Goal: Transaction & Acquisition: Purchase product/service

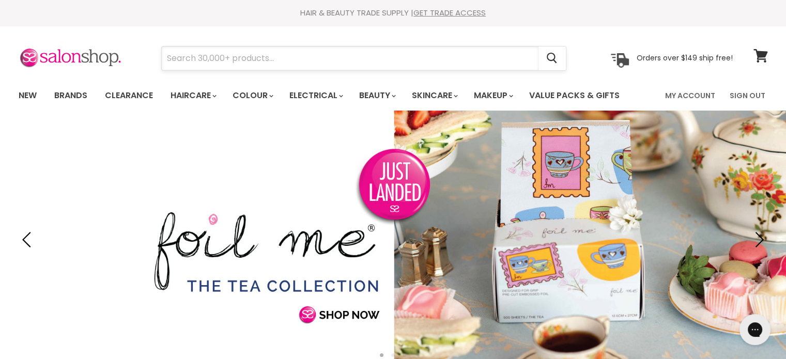
paste input "Alfaparf"
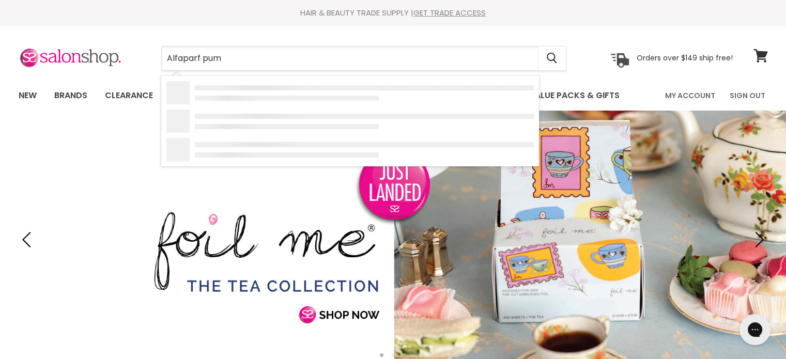
type input "Alfaparf pump"
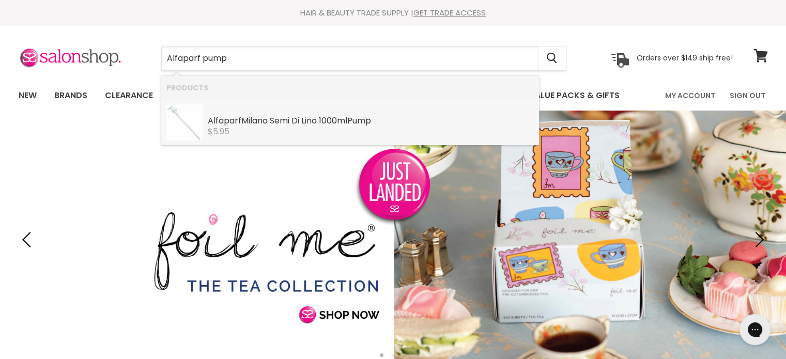
click at [257, 121] on div "Alfaparf Milano Semi Di Lino 1000ml Pump" at bounding box center [371, 121] width 326 height 11
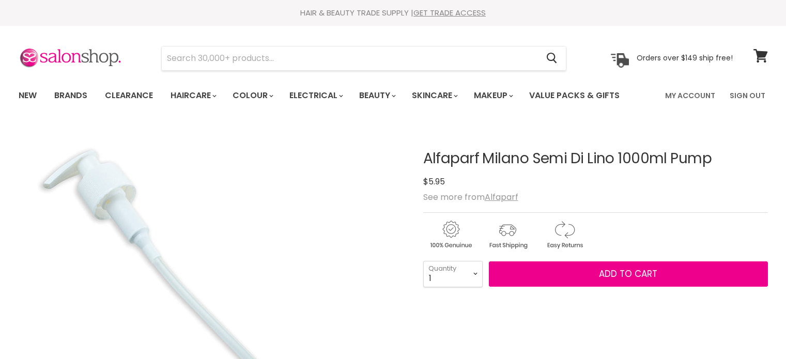
scroll to position [52, 0]
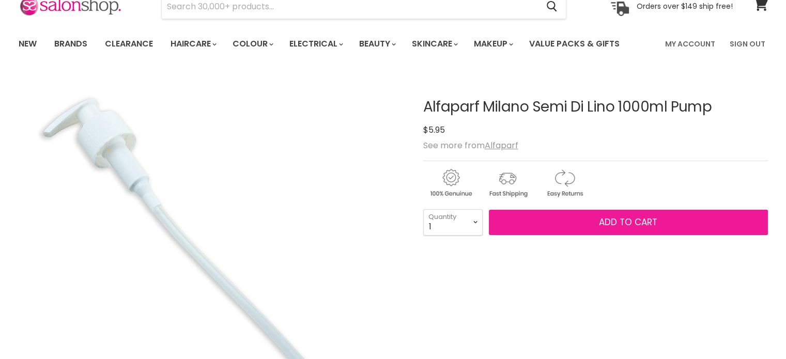
click at [663, 219] on button "Add to cart" at bounding box center [628, 223] width 279 height 26
click at [643, 219] on span "Add to cart" at bounding box center [628, 222] width 58 height 12
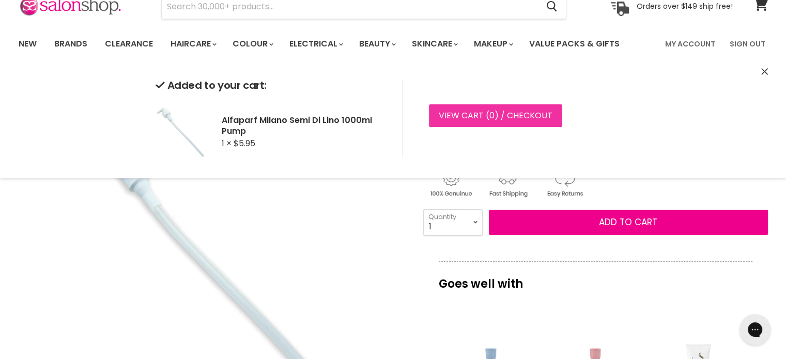
click at [438, 113] on link "View cart ( 0 ) / Checkout" at bounding box center [495, 115] width 133 height 23
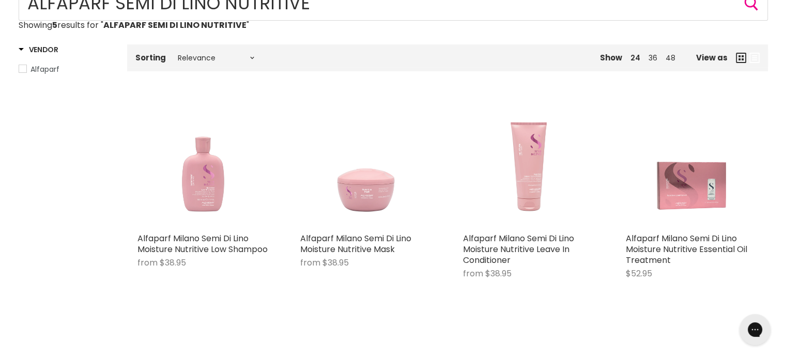
scroll to position [207, 0]
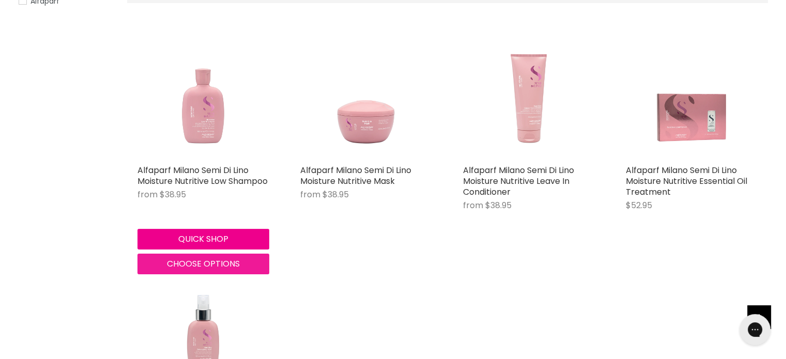
click at [190, 256] on button "Choose options" at bounding box center [203, 264] width 132 height 21
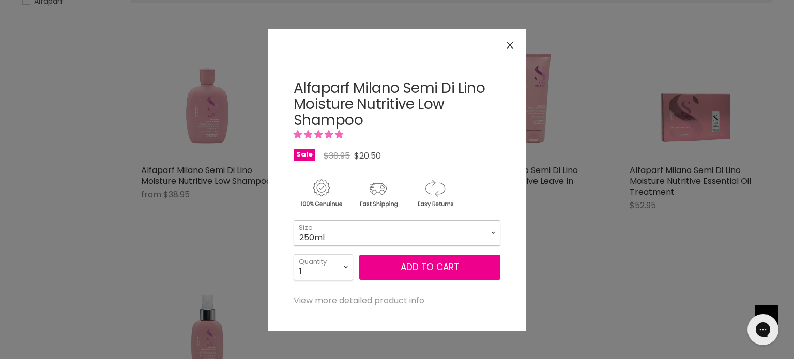
click at [382, 242] on select "250ml 1 Litre" at bounding box center [397, 233] width 207 height 26
click at [294, 220] on select "250ml 1 Litre" at bounding box center [397, 233] width 207 height 26
select select "1 Litre"
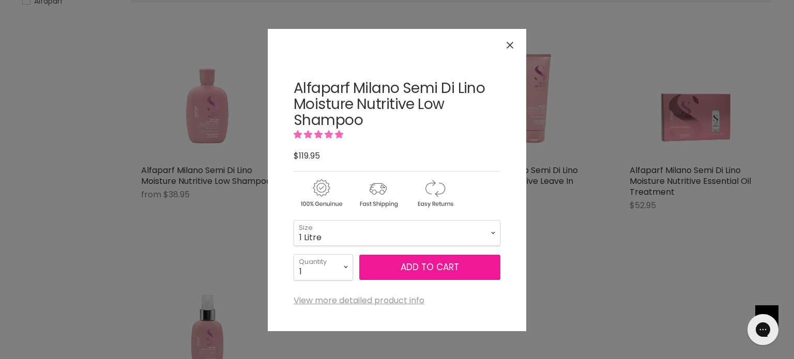
click at [434, 270] on button "Add to cart" at bounding box center [429, 268] width 141 height 26
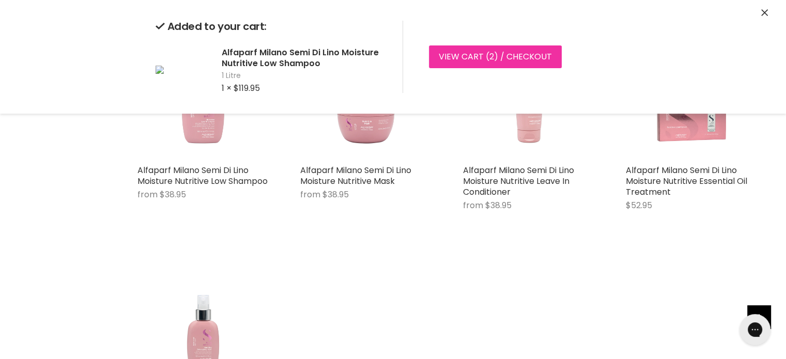
click at [466, 64] on link "View cart ( 2 ) / Checkout" at bounding box center [495, 56] width 133 height 23
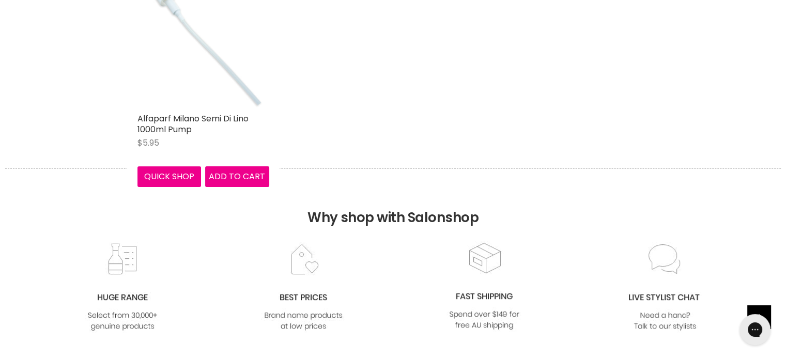
click at [201, 71] on img "Main content" at bounding box center [203, 42] width 132 height 132
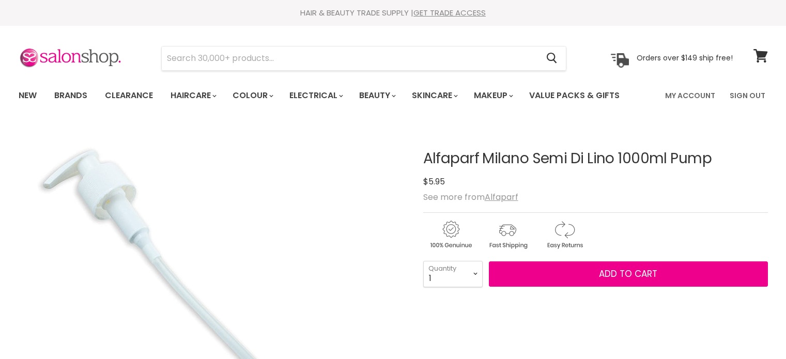
scroll to position [52, 0]
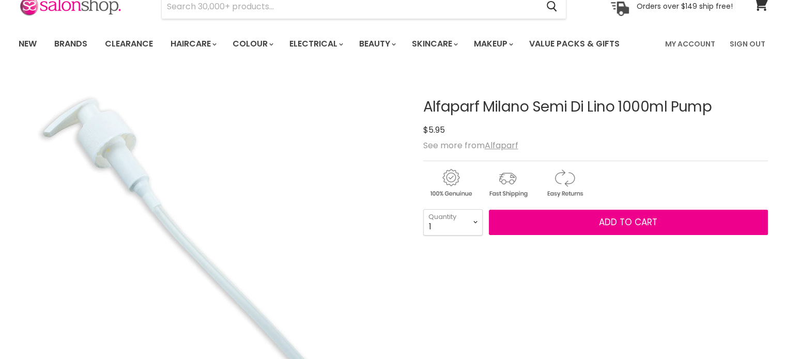
click at [617, 219] on span "Add to cart" at bounding box center [628, 222] width 58 height 12
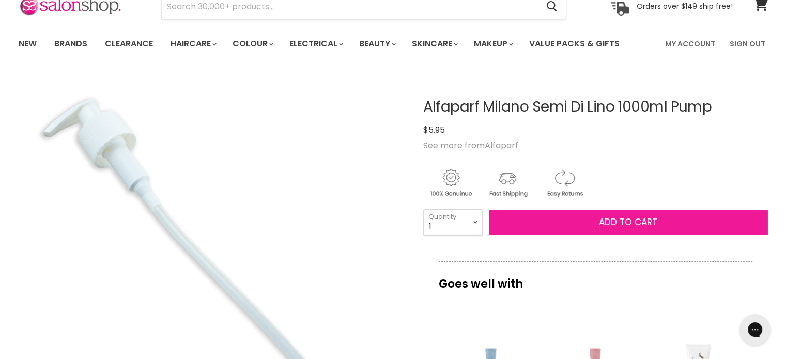
click at [630, 221] on span "Add to cart" at bounding box center [628, 222] width 58 height 12
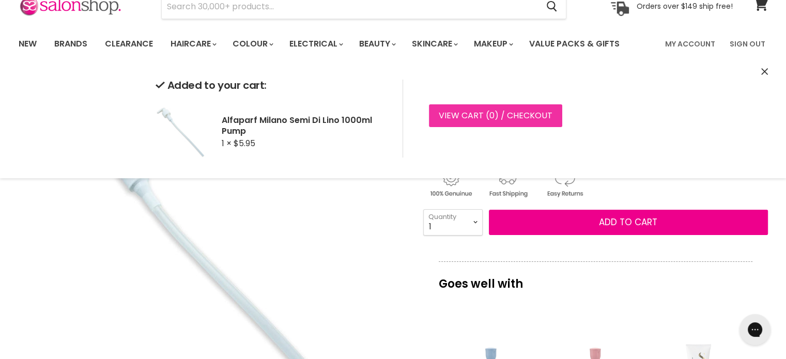
click at [496, 118] on link "View cart ( 0 ) / Checkout" at bounding box center [495, 115] width 133 height 23
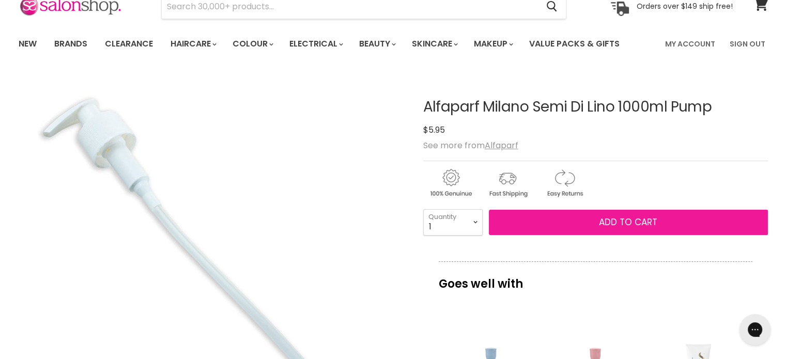
click at [619, 220] on span "Add to cart" at bounding box center [628, 222] width 58 height 12
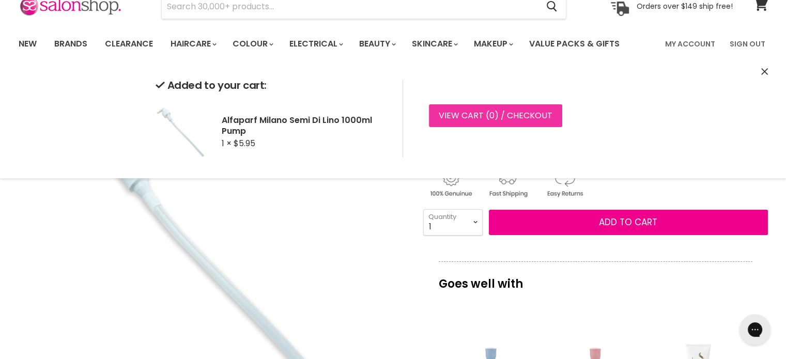
click at [500, 114] on link "View cart ( 0 ) / Checkout" at bounding box center [495, 115] width 133 height 23
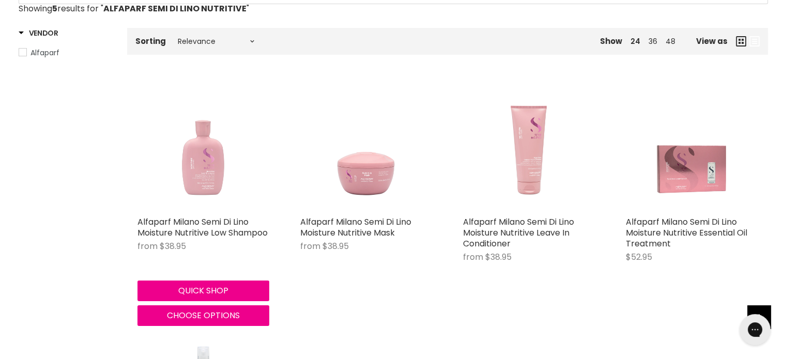
click at [202, 156] on img "Main content" at bounding box center [203, 146] width 132 height 132
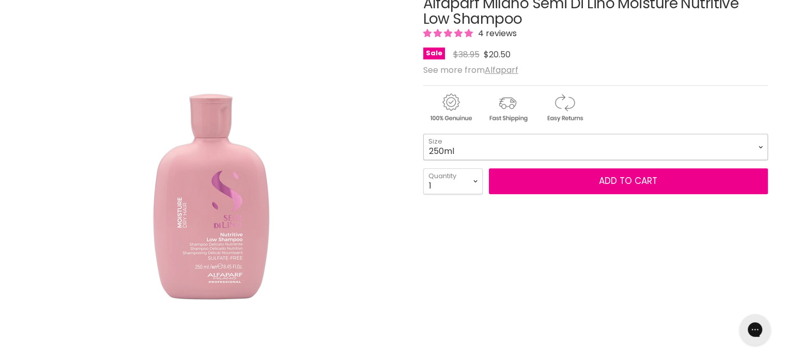
click at [453, 144] on select "250ml 1 Litre" at bounding box center [595, 147] width 345 height 26
click at [423, 134] on select "250ml 1 Litre" at bounding box center [595, 147] width 345 height 26
select select "1 Litre"
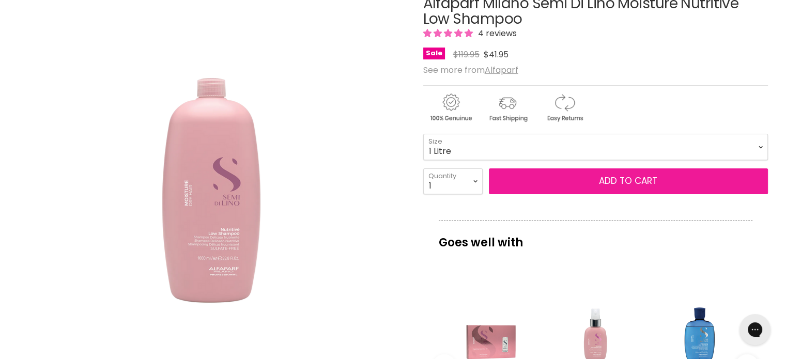
click at [604, 177] on button "Add to cart" at bounding box center [628, 181] width 279 height 26
click at [604, 179] on button "Add to cart" at bounding box center [628, 181] width 279 height 26
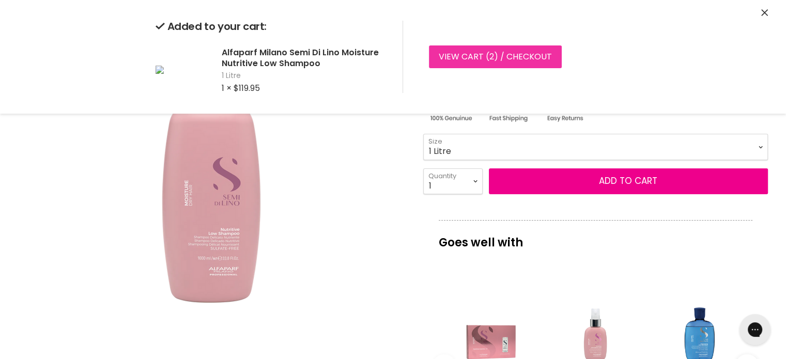
click at [480, 55] on link "View cart ( 2 ) / Checkout" at bounding box center [495, 56] width 133 height 23
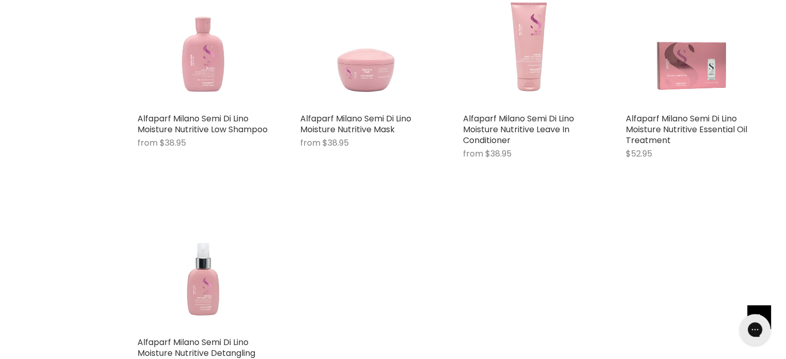
click at [360, 94] on img "Main content" at bounding box center [366, 42] width 132 height 132
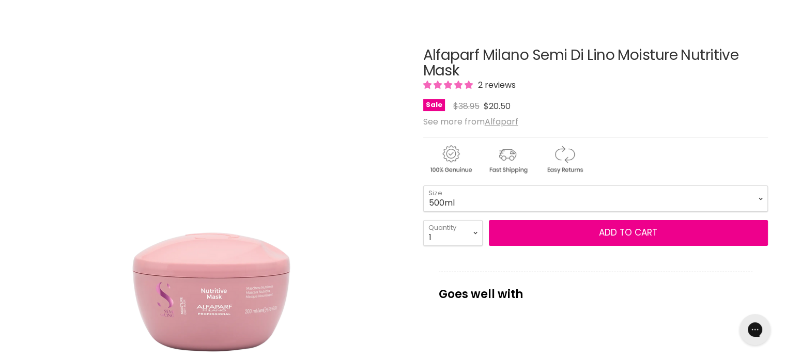
click at [423, 186] on select "200ml 500ml" at bounding box center [595, 199] width 345 height 26
select select "500ml"
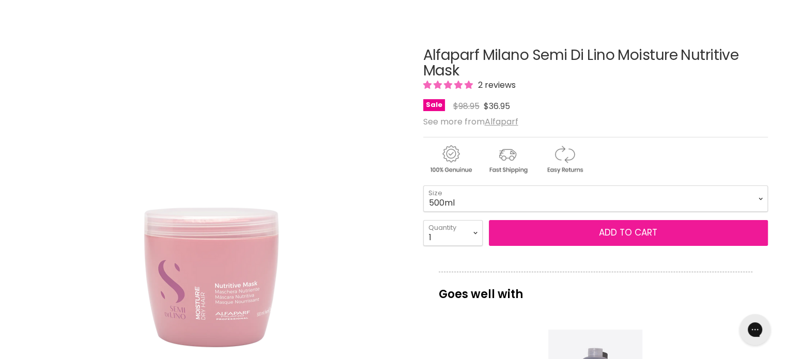
click at [614, 237] on button "Add to cart" at bounding box center [628, 233] width 279 height 26
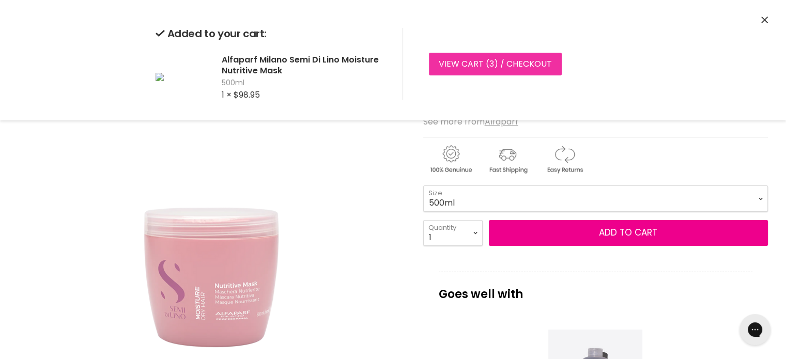
click at [460, 57] on link "View cart ( 3 ) / Checkout" at bounding box center [495, 64] width 133 height 23
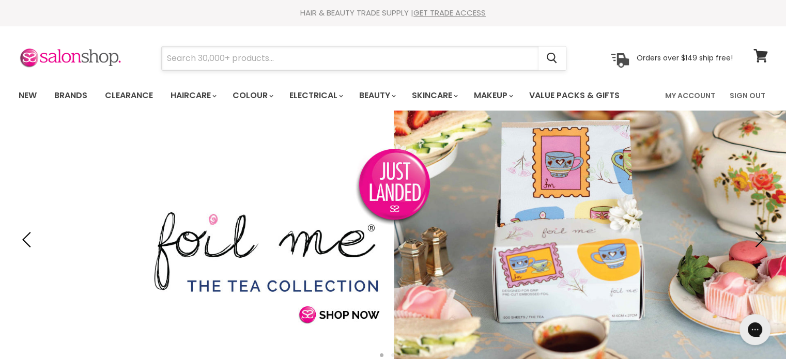
drag, startPoint x: 242, startPoint y: 71, endPoint x: 234, endPoint y: 52, distance: 20.8
paste input "Pure Curly Girly"
type input "Pure Curly Girly"
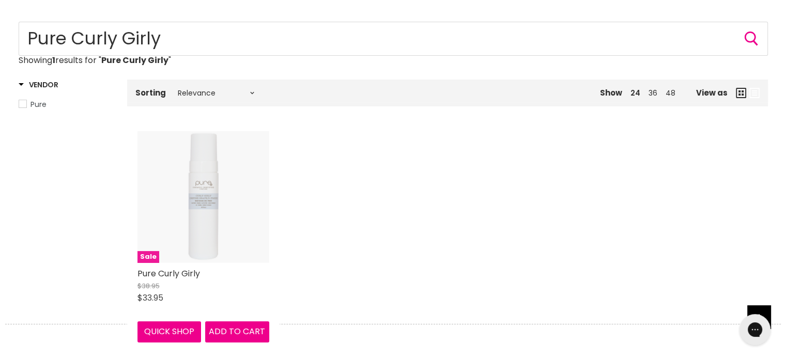
click at [182, 239] on img "Main content" at bounding box center [203, 197] width 132 height 132
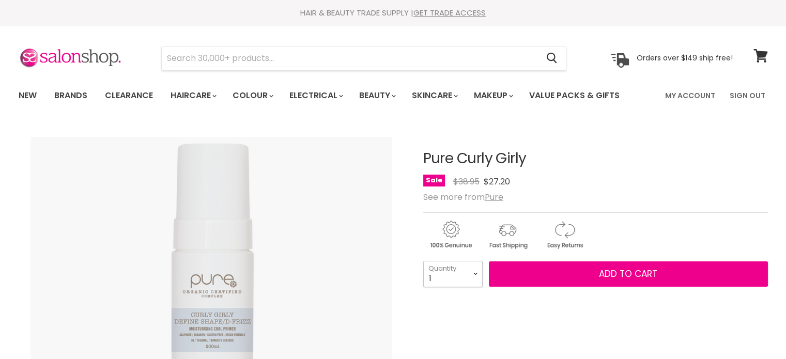
click at [474, 276] on select "1 2 3 4 5 6 7 8 9 10+" at bounding box center [452, 274] width 59 height 26
select select "2"
click at [423, 261] on select "1 2 3 4 5 6 7 8 9 10+" at bounding box center [452, 274] width 59 height 26
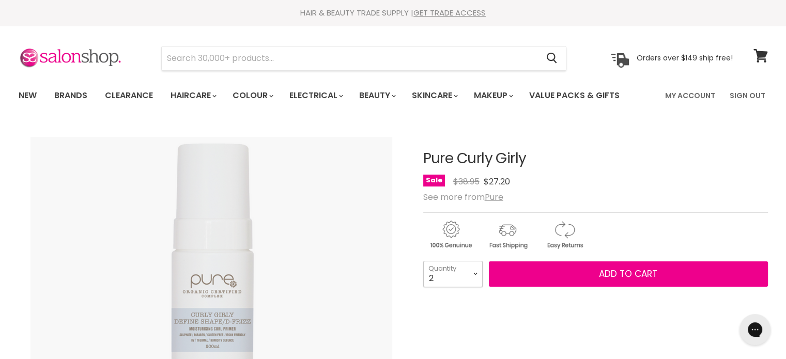
type input "2"
click at [475, 274] on select "1 2 3 4 5 6 7 8 9 10+" at bounding box center [452, 274] width 59 height 26
select select "3"
click at [423, 261] on select "1 2 3 4 5 6 7 8 9 10+" at bounding box center [452, 274] width 59 height 26
type input "3"
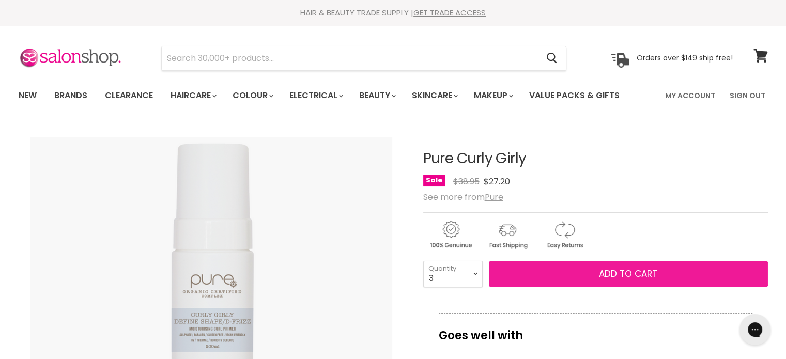
click at [625, 269] on span "Add to cart" at bounding box center [628, 274] width 58 height 12
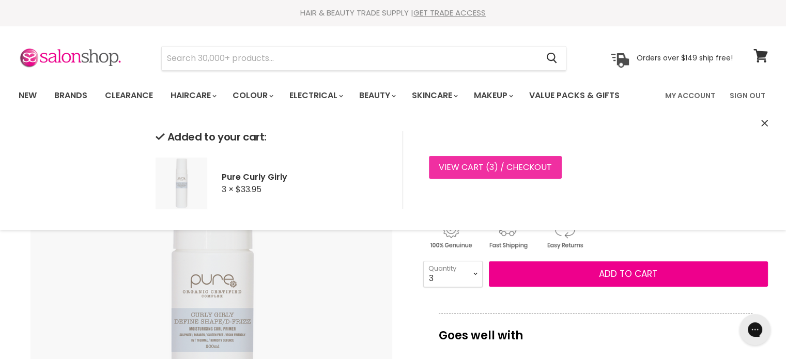
click at [460, 171] on link "View cart ( 3 ) / Checkout" at bounding box center [495, 167] width 133 height 23
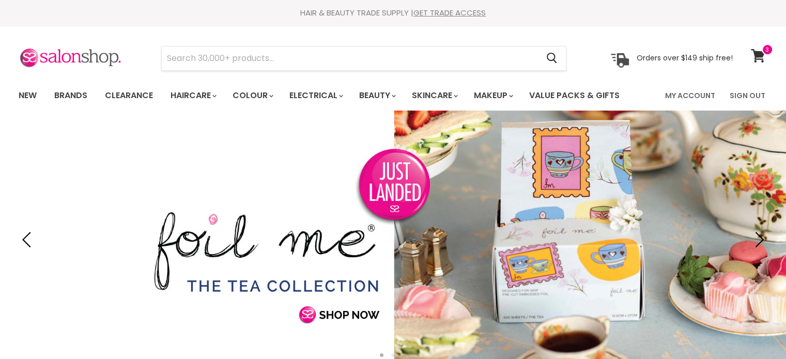
click at [760, 55] on icon at bounding box center [758, 55] width 14 height 13
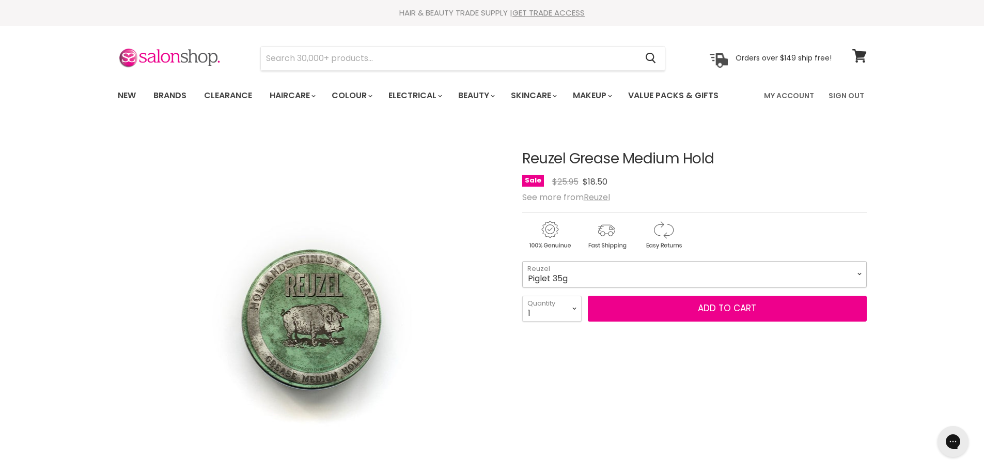
click at [637, 271] on select "Piglet 35g Pig 113g Hog 340g" at bounding box center [694, 274] width 345 height 26
click at [522, 261] on select "Piglet 35g Pig 113g Hog 340g" at bounding box center [694, 274] width 345 height 26
select select "Hog 340g"
paste input "Reuzel High Sheen Strong Hold Pomade"
type input "Reuzel High Sheen Strong Hold Pomade"
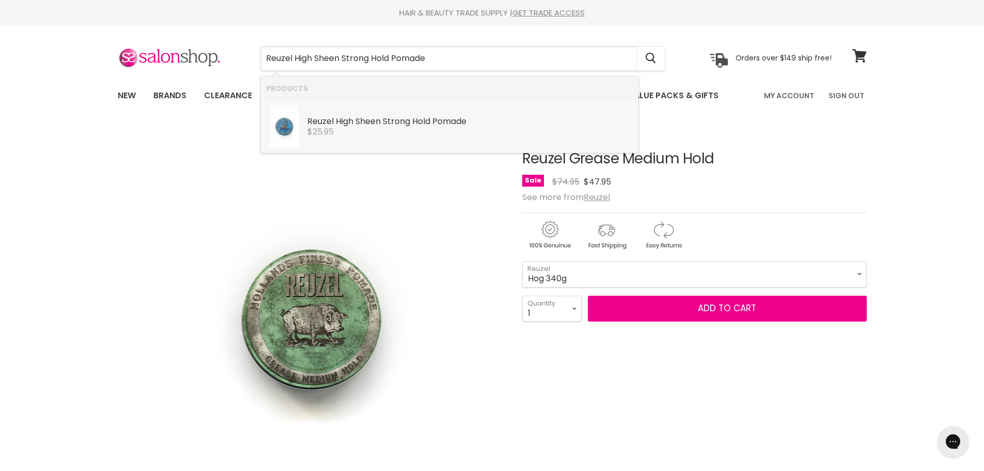
click at [376, 120] on b "Sheen" at bounding box center [368, 121] width 25 height 12
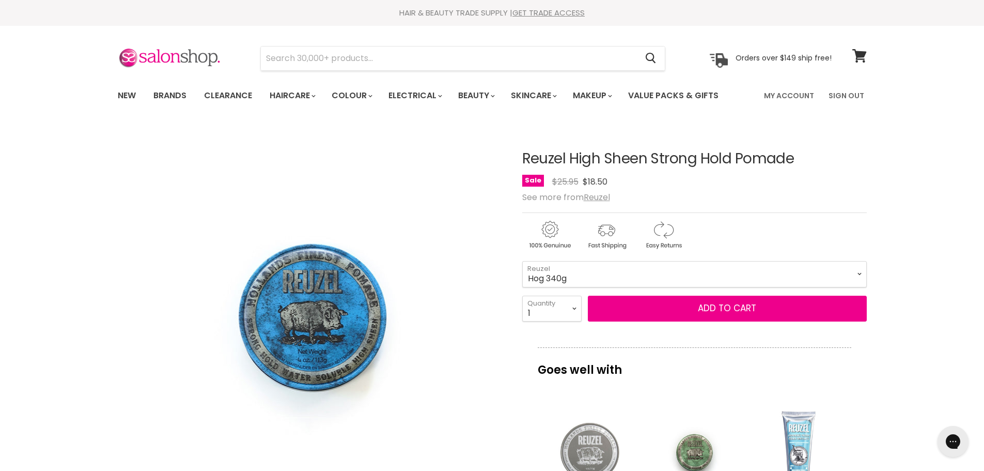
click at [608, 271] on select "Piglet 35g Pig 113g Hog 340g" at bounding box center [694, 274] width 345 height 26
click at [522, 261] on select "Piglet 35g Pig 113g Hog 340g" at bounding box center [694, 274] width 345 height 26
click at [580, 273] on select "Piglet 35g Pig 113g Hog 340g" at bounding box center [694, 274] width 345 height 26
click at [522, 261] on select "Piglet 35g Pig 113g Hog 340g" at bounding box center [694, 274] width 345 height 26
select select "Hog 340g"
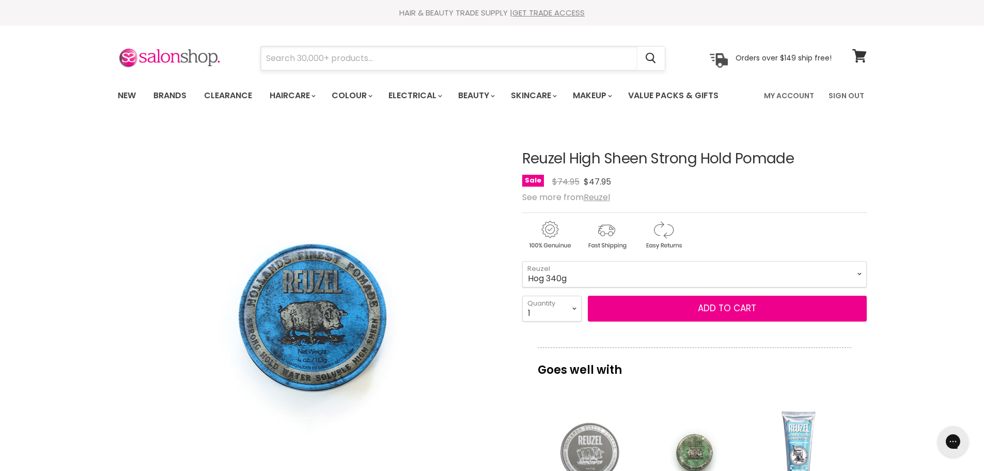
click at [290, 66] on input "Search" at bounding box center [449, 59] width 377 height 24
paste input "Reuzel Clay Matte Pomade"
type input "Reuzel Clay Matte Pomade"
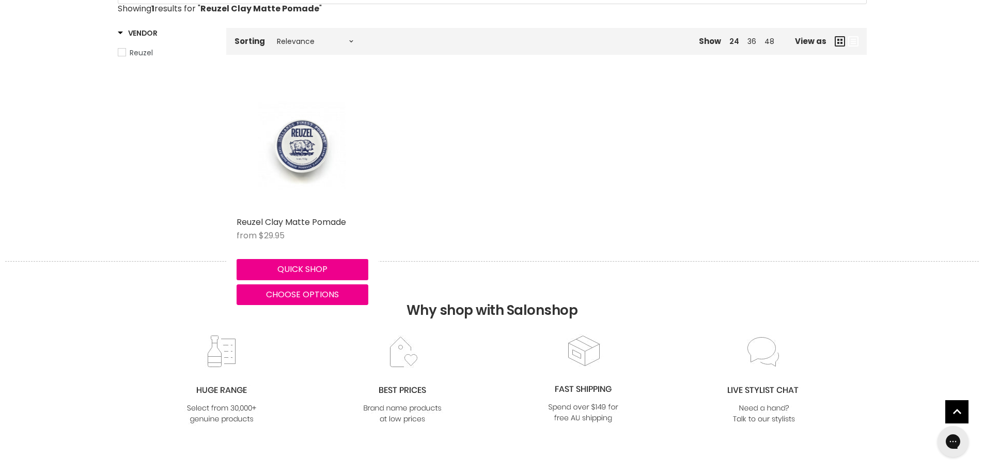
click at [296, 171] on div "Main content" at bounding box center [303, 146] width 132 height 132
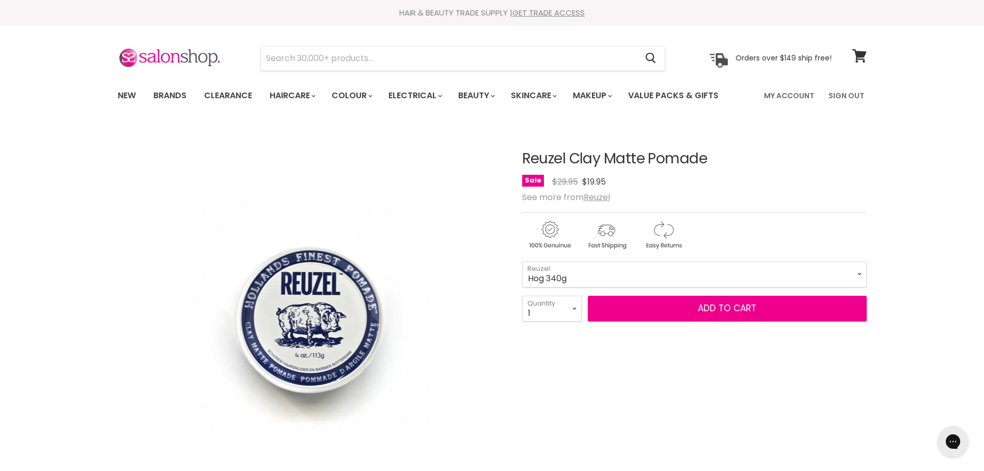
click at [522, 261] on select "Piglet 35g Pig 113g Hog 340g" at bounding box center [694, 274] width 345 height 26
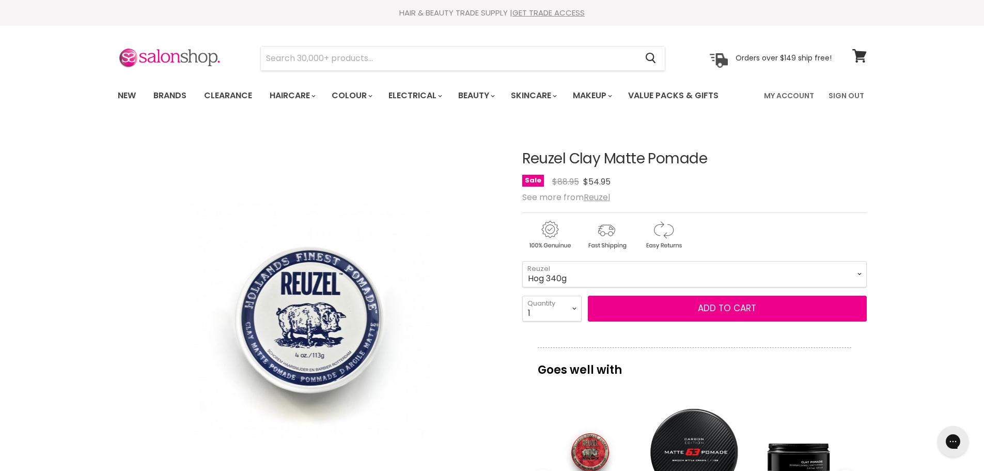
click at [603, 265] on select "Piglet 35g Pig 113g Hog 340g" at bounding box center [694, 274] width 345 height 26
click at [522, 261] on select "Piglet 35g Pig 113g Hog 340g" at bounding box center [694, 274] width 345 height 26
click at [573, 279] on select "Piglet 35g Pig 113g Hog 340g" at bounding box center [694, 274] width 345 height 26
click at [522, 261] on select "Piglet 35g Pig 113g Hog 340g" at bounding box center [694, 274] width 345 height 26
click at [602, 269] on select "Piglet 35g Pig 113g Hog 340g" at bounding box center [694, 274] width 345 height 26
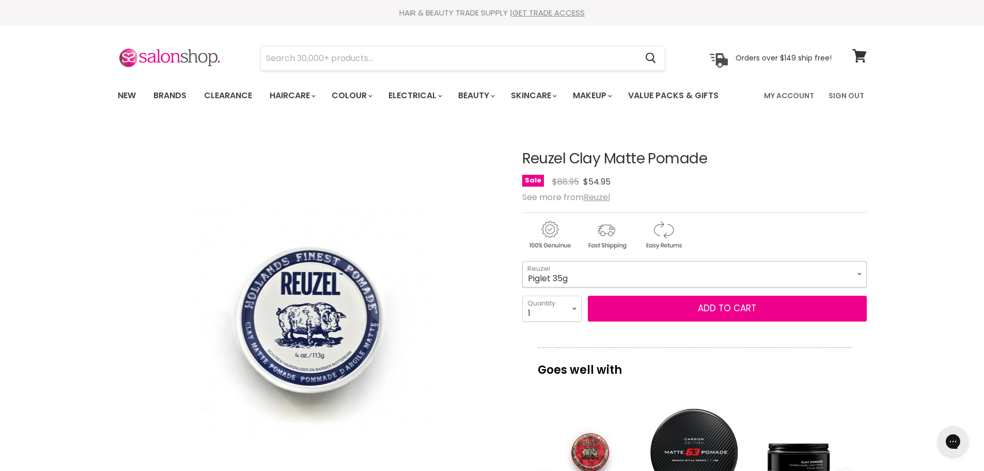
click at [522, 261] on select "Piglet 35g Pig 113g Hog 340g" at bounding box center [694, 274] width 345 height 26
click at [606, 266] on select "Piglet 35g Pig 113g Hog 340g" at bounding box center [694, 274] width 345 height 26
click at [522, 261] on select "Piglet 35g Pig 113g Hog 340g" at bounding box center [694, 274] width 345 height 26
select select "Hog 340g"
paste input "Reuzel High Sheen Pomade"
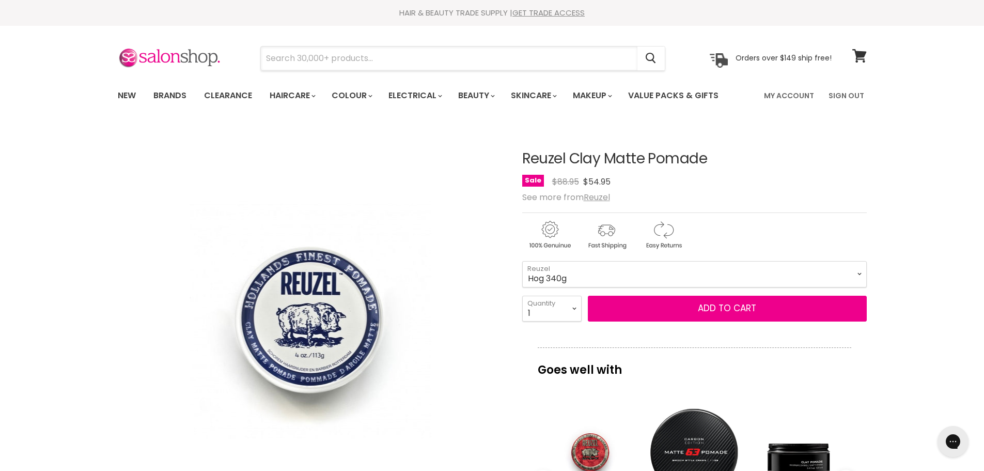
type input "Reuzel High Sheen Pomade"
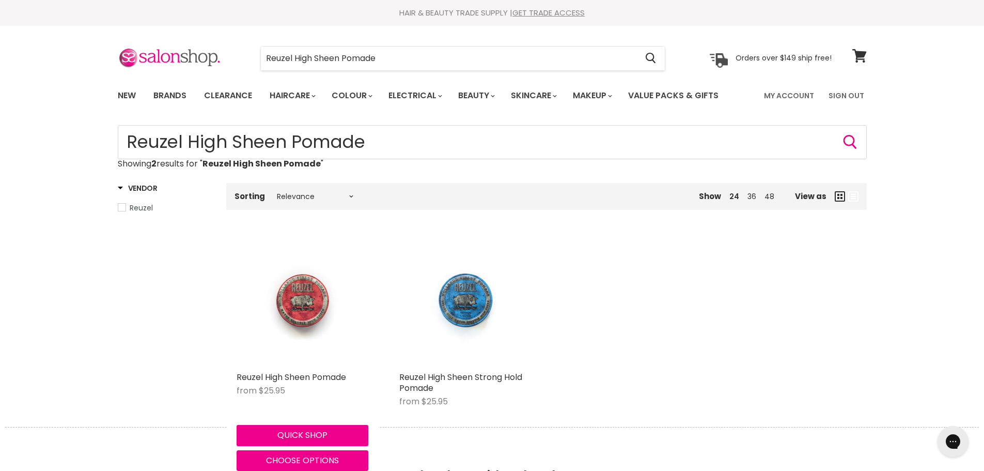
click at [281, 311] on img "Main content" at bounding box center [302, 301] width 88 height 132
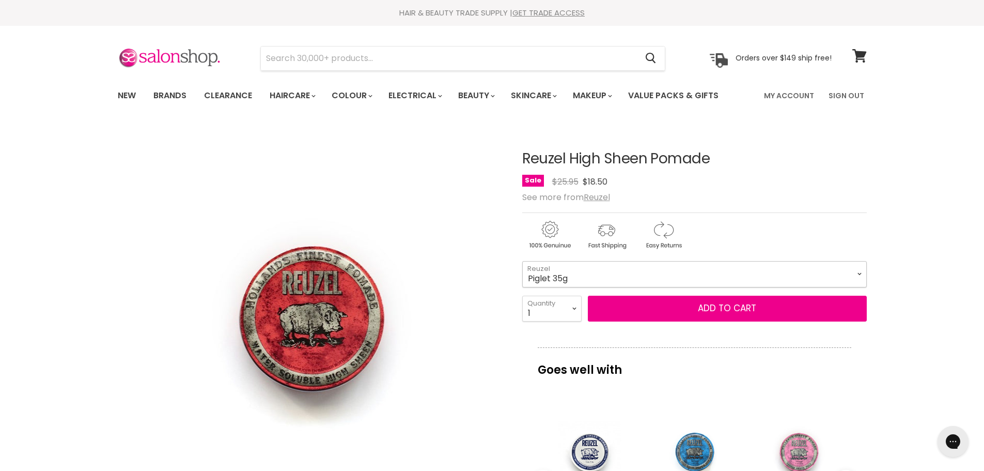
click at [591, 276] on select "Piglet 35g Pig 113g Hog 340g" at bounding box center [694, 274] width 345 height 26
click at [522, 261] on select "Piglet 35g Pig 113g Hog 340g" at bounding box center [694, 274] width 345 height 26
select select "Hog 340g"
paste input "Reuzel Extreme Hold Matte Pomade"
type input "Reuzel Extreme Hold Matte Pomade"
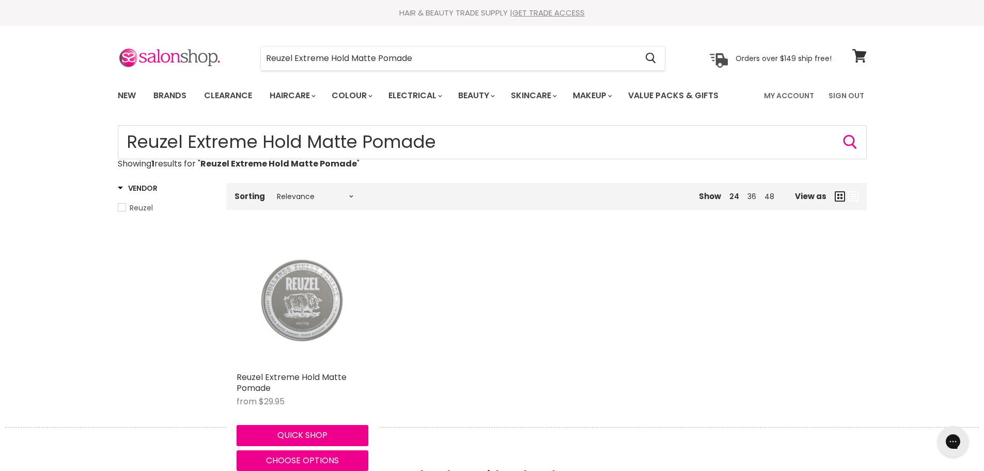
click at [317, 301] on img "Main content" at bounding box center [302, 301] width 88 height 132
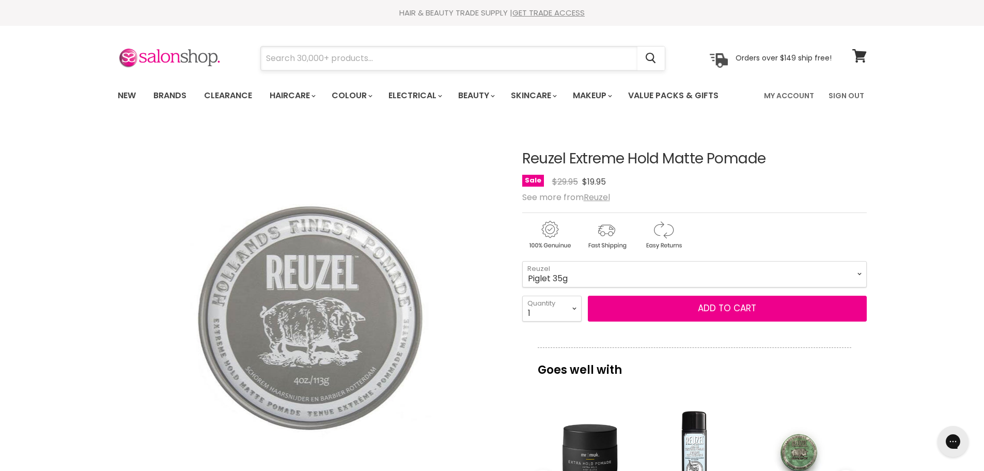
paste input "Reuzel Grease Heavy Hold"
type input "Reuzel Grease Heavy Hold"
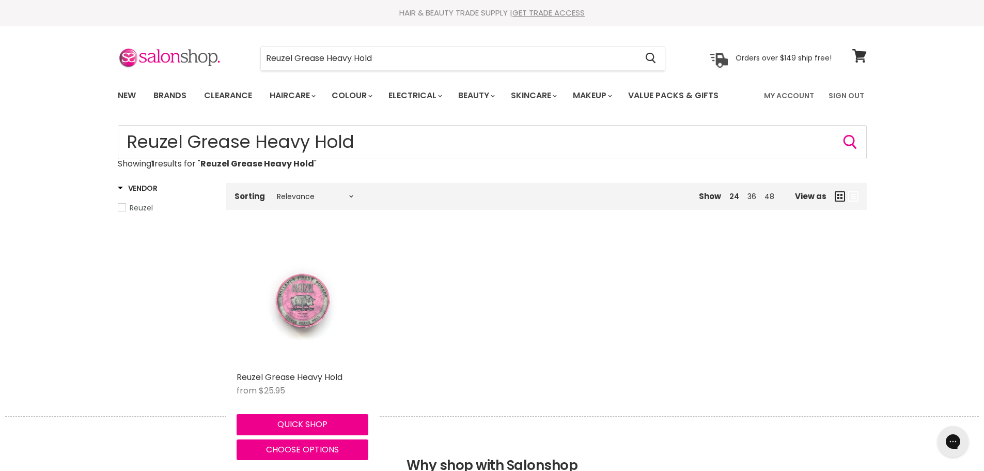
click at [315, 347] on img "Main content" at bounding box center [302, 301] width 88 height 132
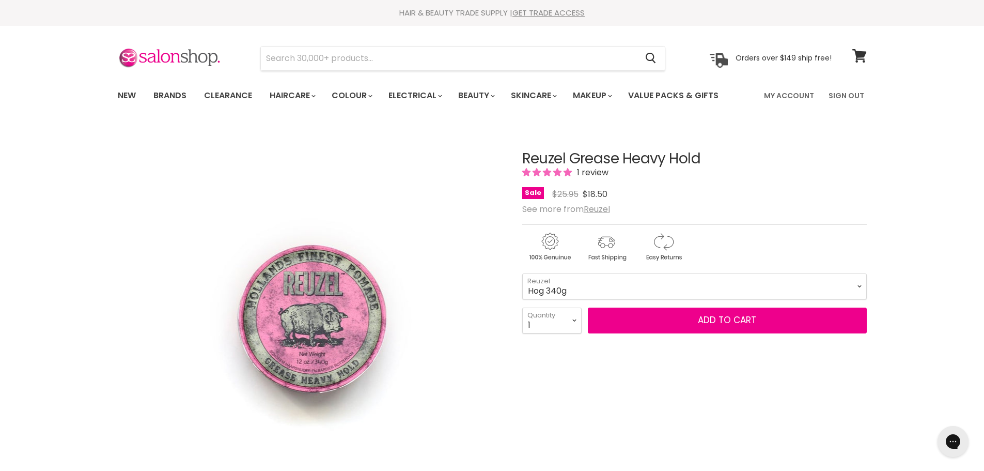
click at [522, 273] on select "Piglet 35g Pig 113g Hog 340g" at bounding box center [694, 286] width 345 height 26
select select "Hog 340g"
